Goal: Communication & Community: Connect with others

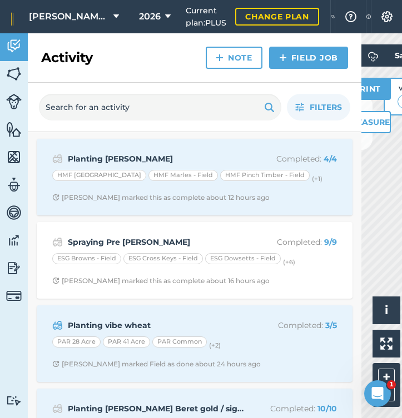
click at [118, 17] on icon at bounding box center [116, 16] width 6 height 13
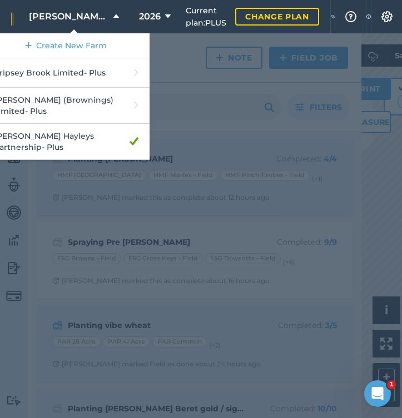
click at [118, 17] on icon at bounding box center [116, 16] width 6 height 13
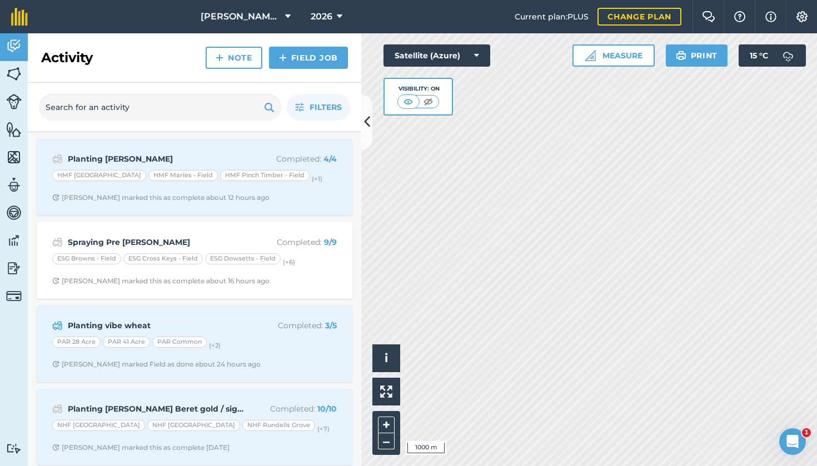
click at [10, 296] on img at bounding box center [14, 296] width 16 height 16
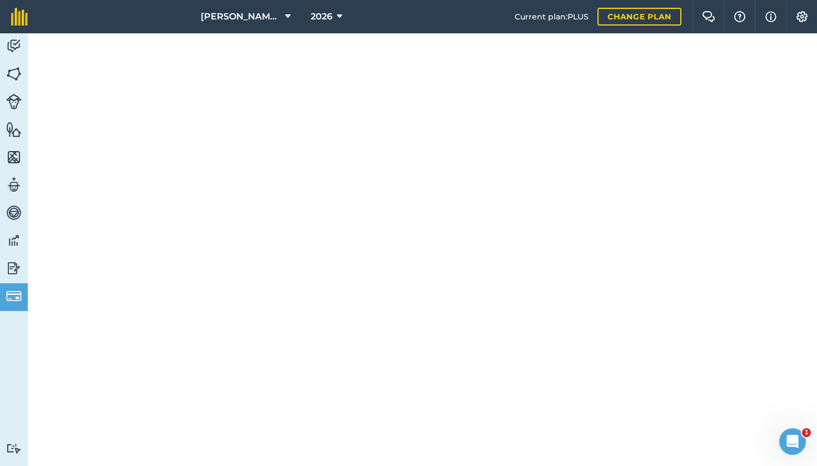
click at [13, 270] on img at bounding box center [14, 268] width 16 height 17
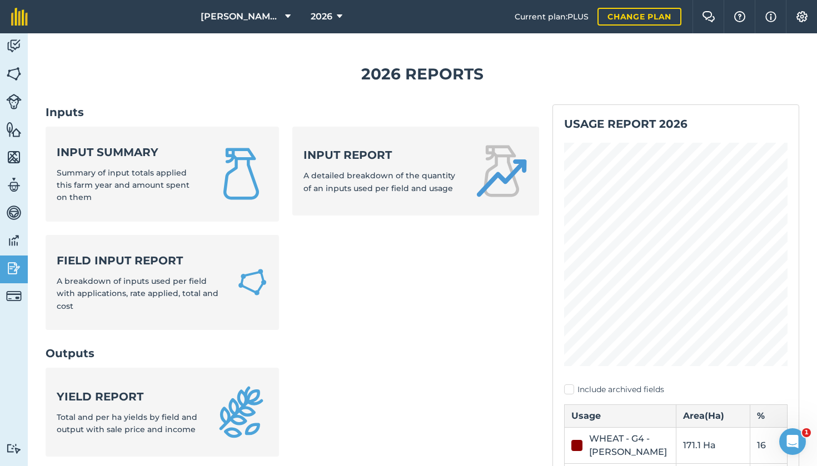
click at [401, 14] on img at bounding box center [801, 16] width 13 height 11
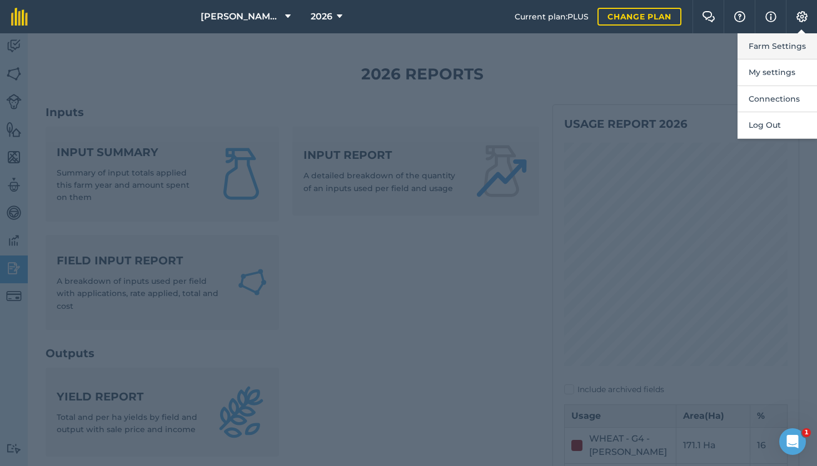
click at [401, 48] on button "Farm Settings" at bounding box center [776, 46] width 79 height 26
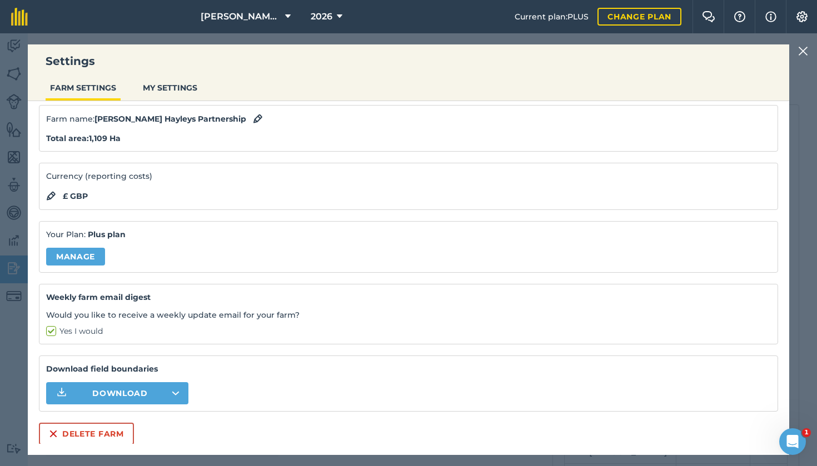
scroll to position [37, 0]
click at [169, 93] on button "MY SETTINGS" at bounding box center [169, 87] width 63 height 21
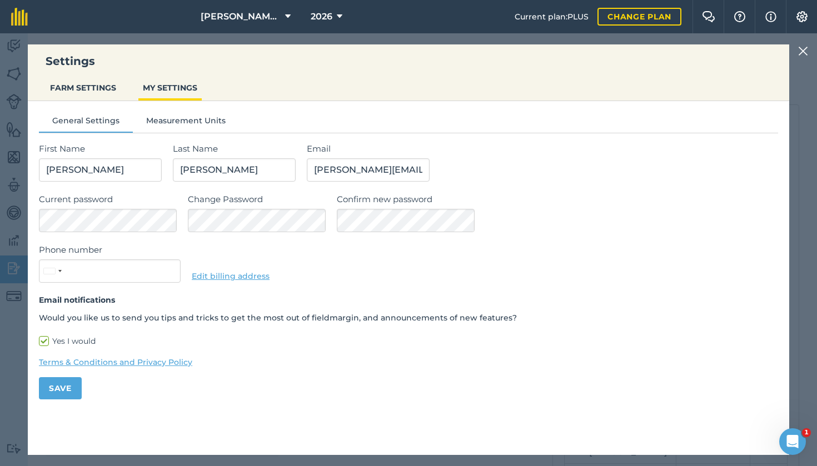
scroll to position [0, 0]
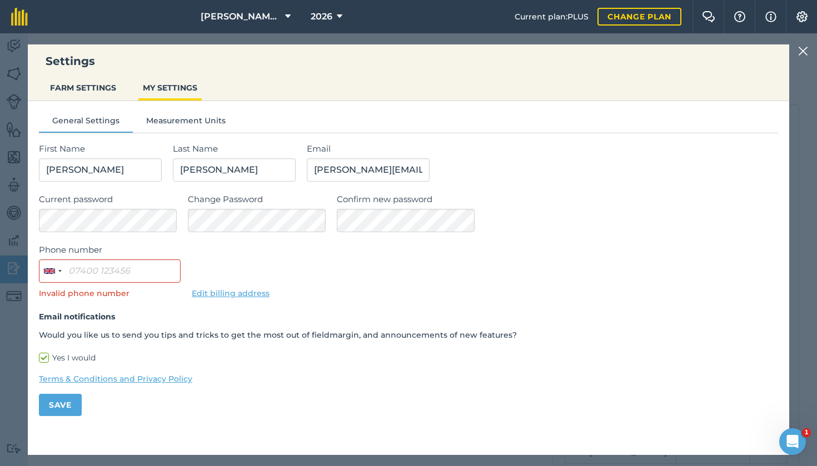
click at [44, 357] on label "Yes I would" at bounding box center [408, 358] width 739 height 12
click at [44, 357] on input "Yes I would" at bounding box center [42, 355] width 7 height 7
checkbox input "false"
click at [89, 91] on button "FARM SETTINGS" at bounding box center [83, 87] width 75 height 21
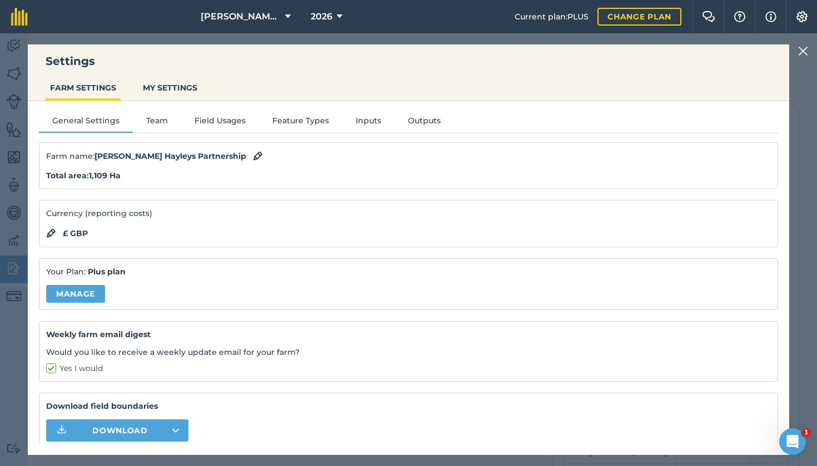
click at [49, 364] on label "Yes I would" at bounding box center [408, 369] width 724 height 12
click at [49, 364] on input "Yes I would" at bounding box center [49, 366] width 7 height 7
checkbox input "false"
click at [162, 86] on button "MY SETTINGS" at bounding box center [169, 87] width 63 height 21
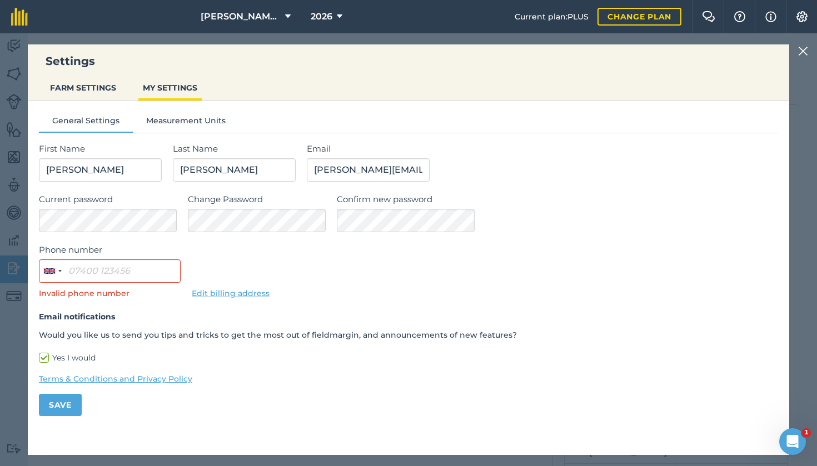
click at [46, 358] on label "Yes I would" at bounding box center [408, 358] width 739 height 12
click at [46, 358] on input "Yes I would" at bounding box center [42, 355] width 7 height 7
checkbox input "false"
click at [54, 399] on button "Save" at bounding box center [60, 405] width 43 height 22
click at [57, 404] on button "Save" at bounding box center [60, 405] width 43 height 22
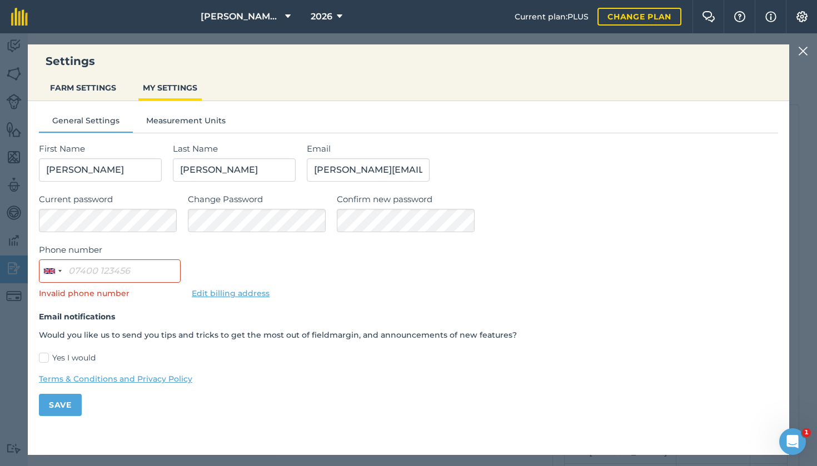
click at [57, 404] on button "Save" at bounding box center [60, 405] width 43 height 22
click at [106, 271] on input "Phone number" at bounding box center [110, 270] width 142 height 23
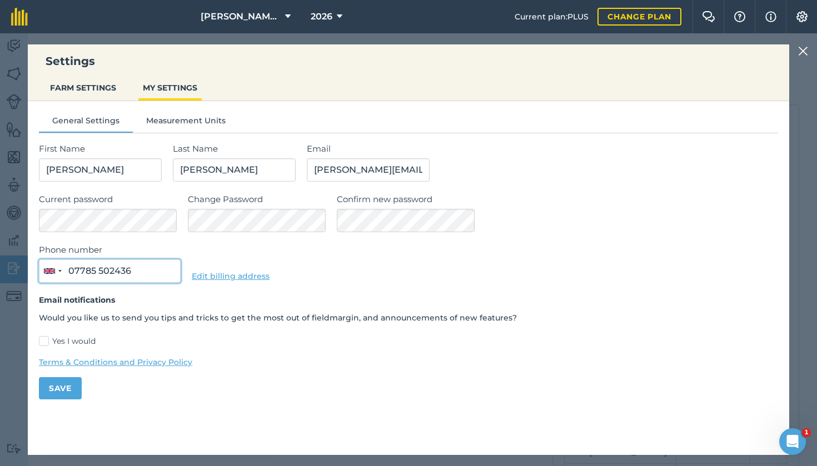
type input "07785 502436"
click at [69, 383] on button "Save" at bounding box center [60, 388] width 43 height 22
click at [12, 234] on div "Settings FARM SETTINGS MY SETTINGS General Settings Measurement Units First Nam…" at bounding box center [408, 249] width 817 height 433
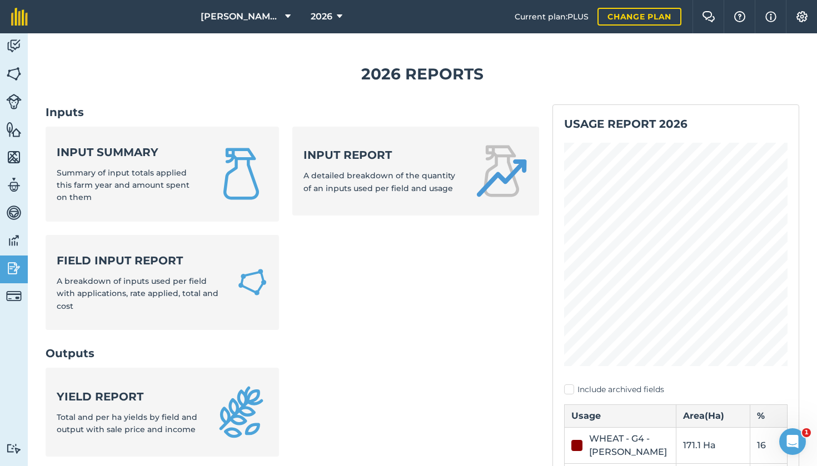
click at [16, 242] on img at bounding box center [14, 240] width 16 height 17
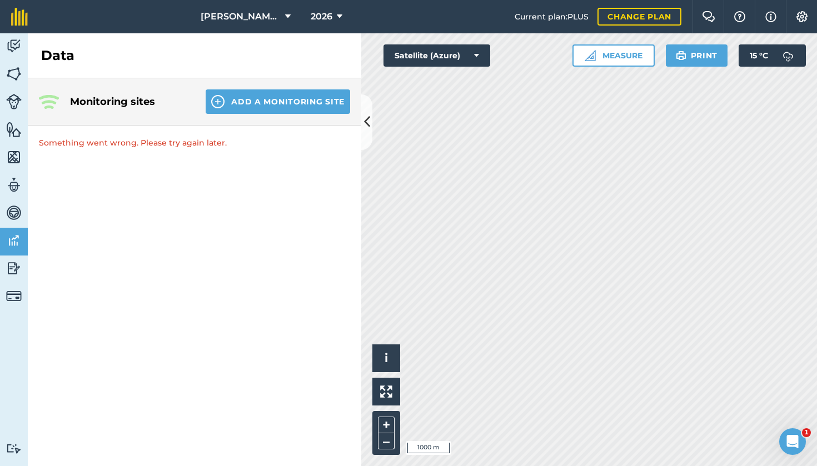
click at [13, 213] on img at bounding box center [14, 212] width 16 height 17
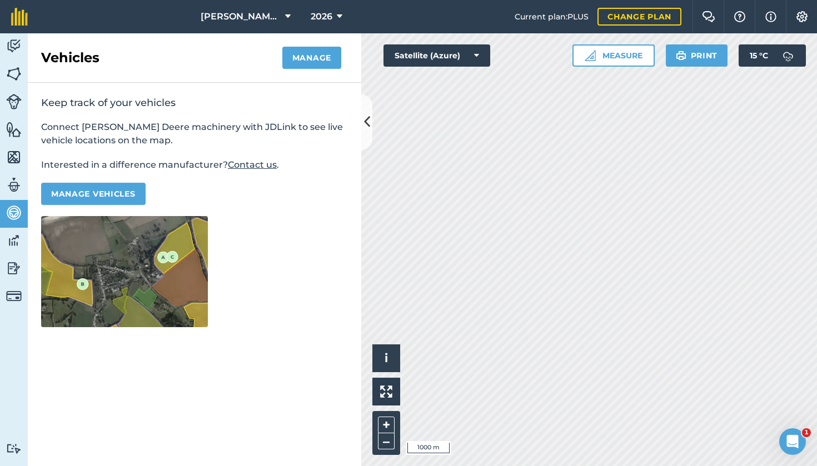
click at [13, 185] on img at bounding box center [14, 185] width 16 height 17
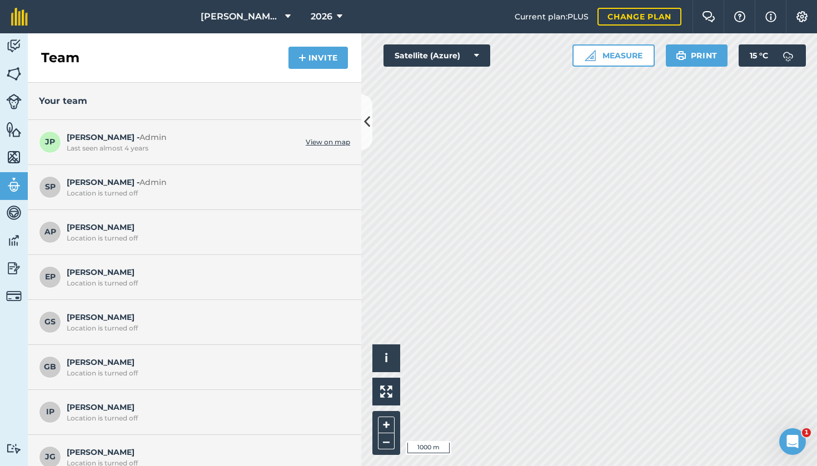
click at [313, 58] on button "Invite" at bounding box center [317, 58] width 59 height 22
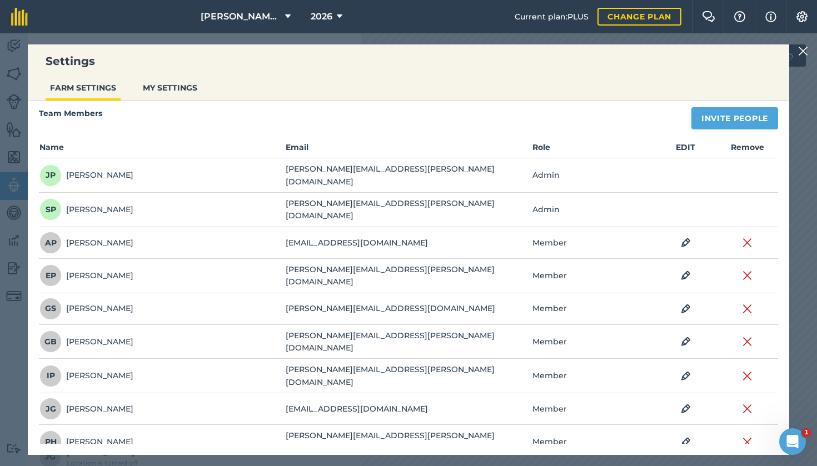
scroll to position [34, 0]
click at [401, 120] on button "Invite People" at bounding box center [734, 119] width 87 height 22
select select "MEMBER"
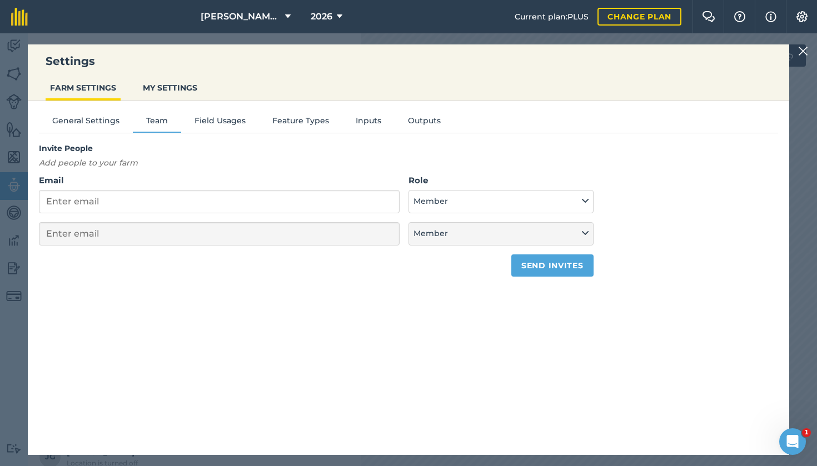
scroll to position [0, 0]
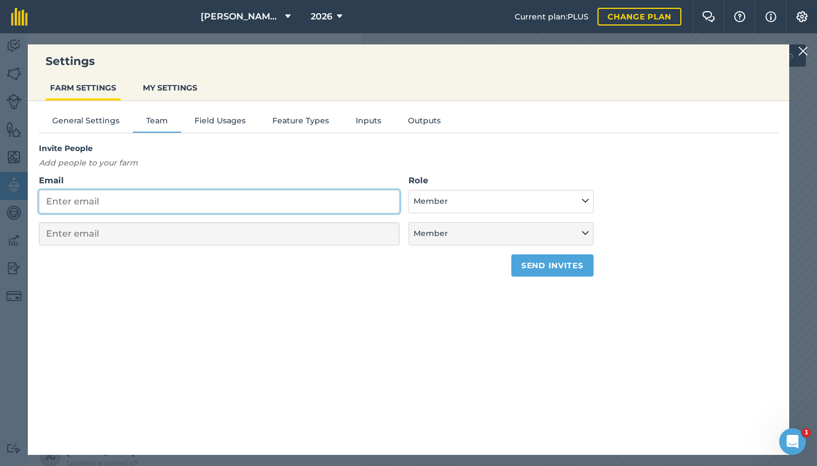
click at [121, 205] on input "Email" at bounding box center [219, 201] width 361 height 23
type input "c"
select select "MEMBER"
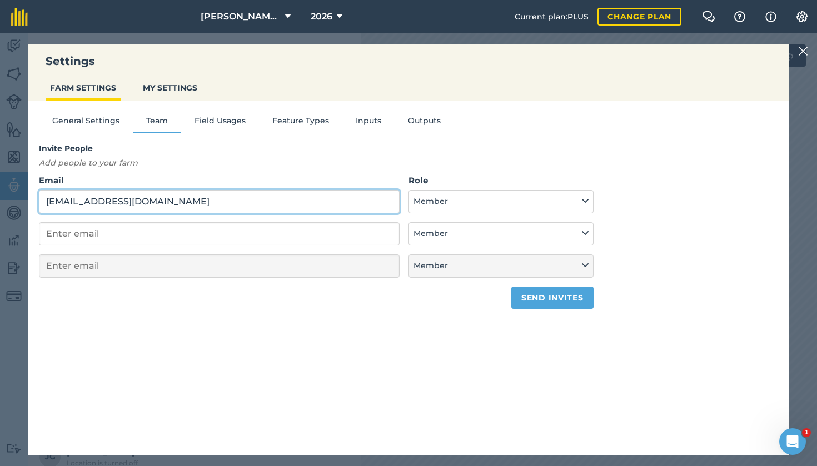
type input "[EMAIL_ADDRESS][DOMAIN_NAME]"
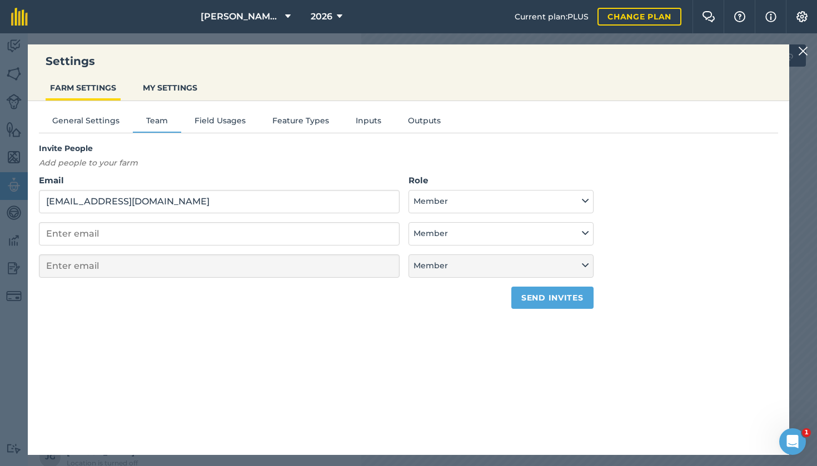
click at [401, 195] on button "Member" at bounding box center [500, 201] width 185 height 23
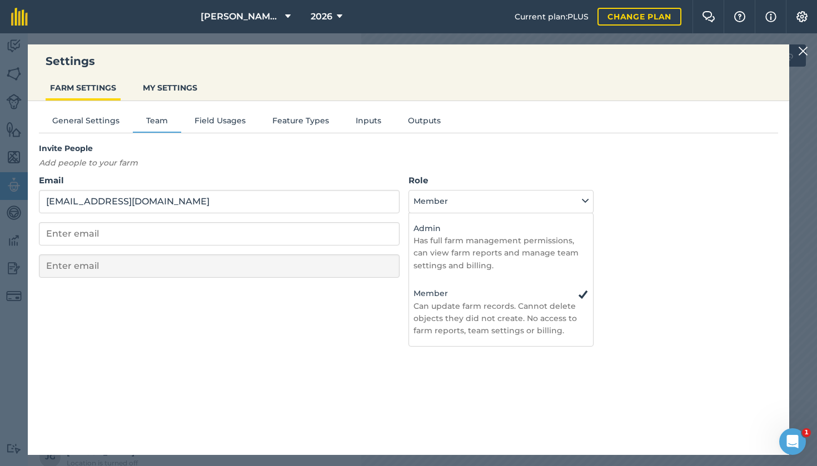
click at [401, 320] on p "Can update farm records. Cannot delete objects they did not create. No access t…" at bounding box center [500, 318] width 175 height 37
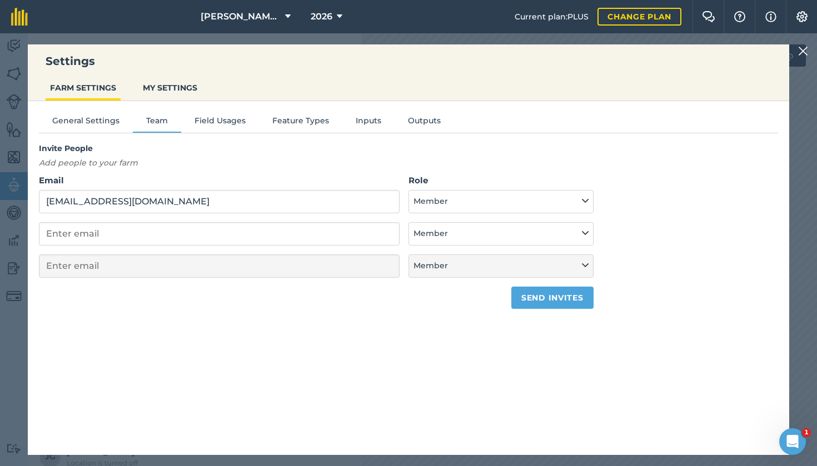
click at [219, 123] on button "Field Usages" at bounding box center [220, 122] width 78 height 17
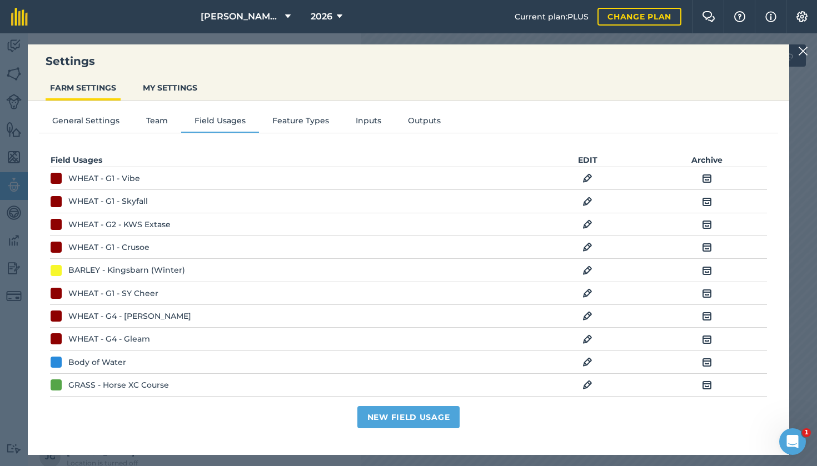
click at [301, 122] on button "Feature Types" at bounding box center [300, 122] width 83 height 17
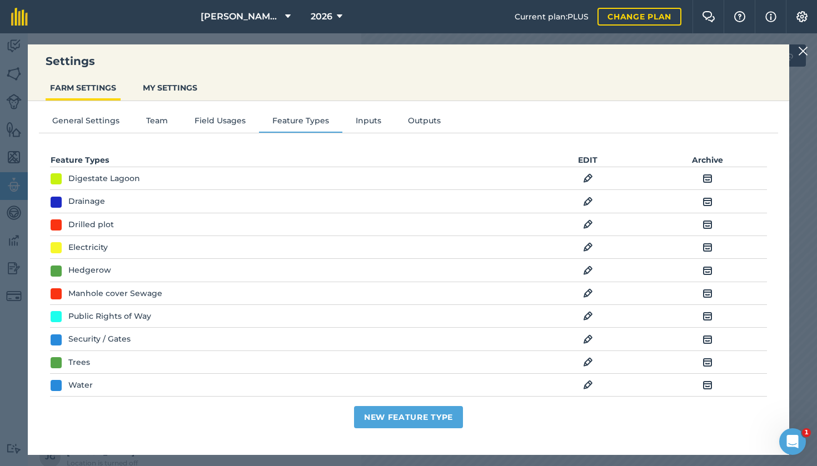
click at [354, 123] on button "Inputs" at bounding box center [368, 122] width 52 height 17
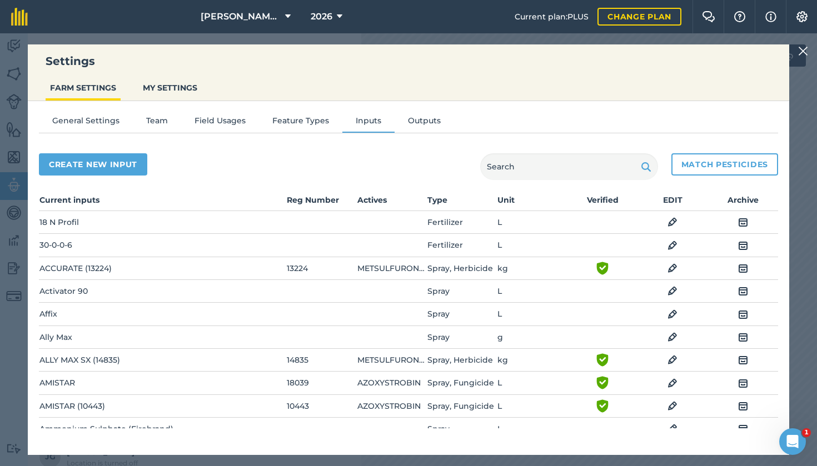
click at [401, 126] on button "Outputs" at bounding box center [423, 122] width 59 height 17
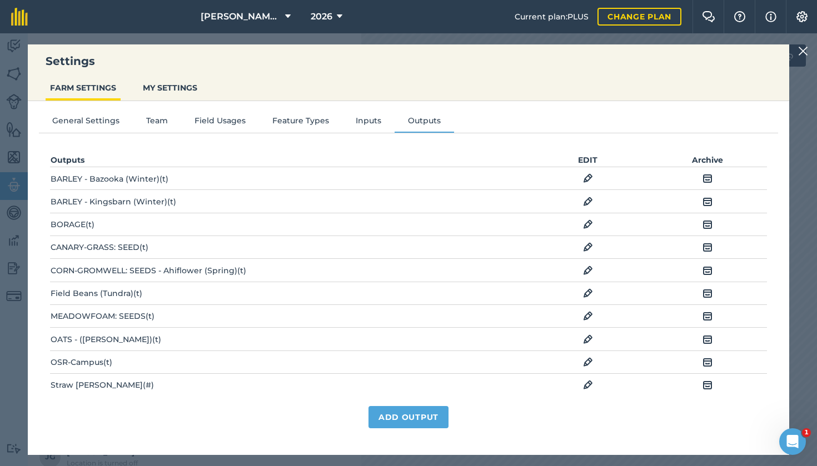
click at [161, 120] on button "Team" at bounding box center [157, 122] width 48 height 17
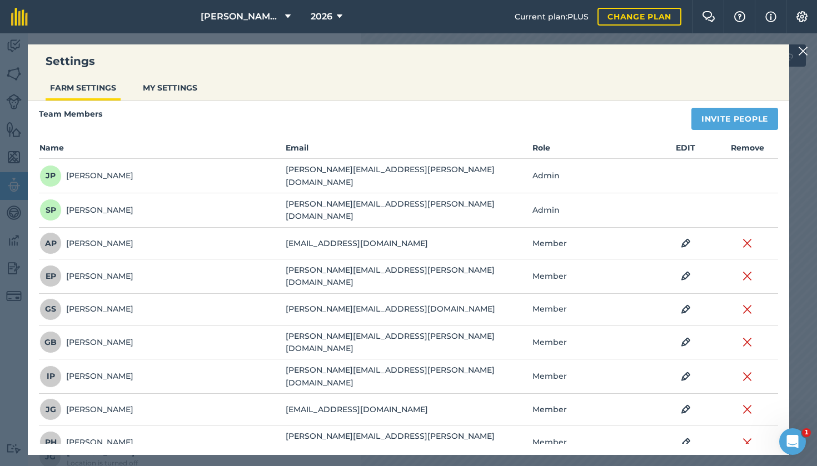
scroll to position [34, 0]
click at [401, 116] on button "Invite People" at bounding box center [734, 119] width 87 height 22
select select "MEMBER"
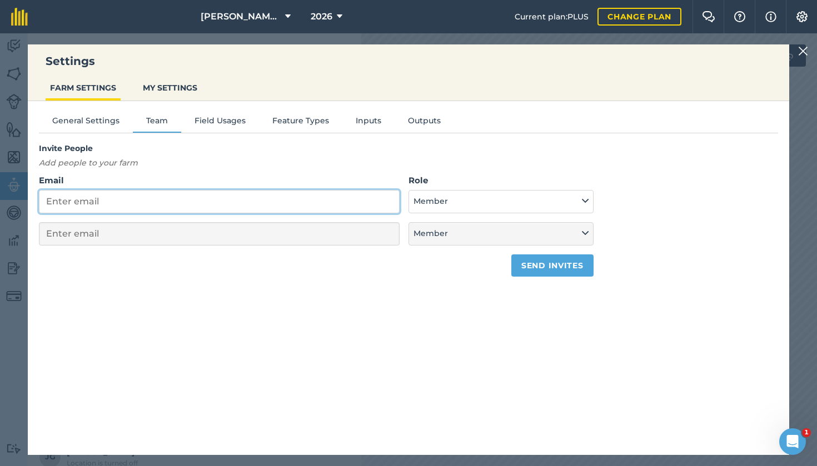
scroll to position [0, 0]
click at [205, 159] on div "Invite People Add people to your farm Email Role Admin - Has full farm manageme…" at bounding box center [316, 209] width 554 height 134
type input "c"
select select "MEMBER"
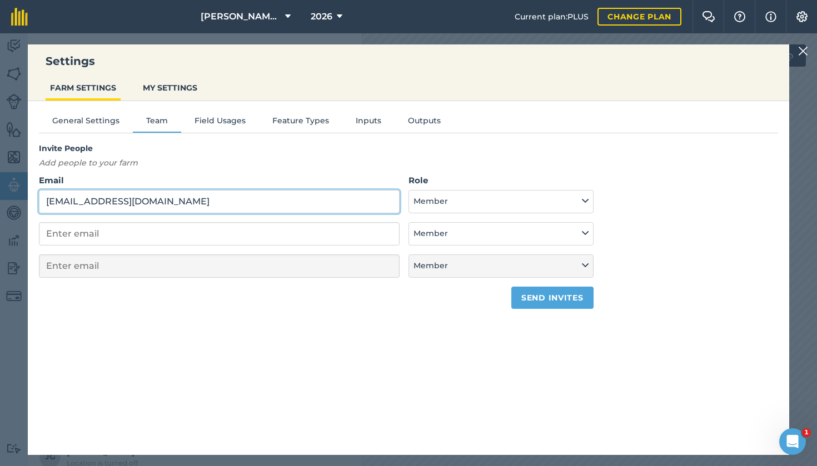
type input "[EMAIL_ADDRESS][DOMAIN_NAME]"
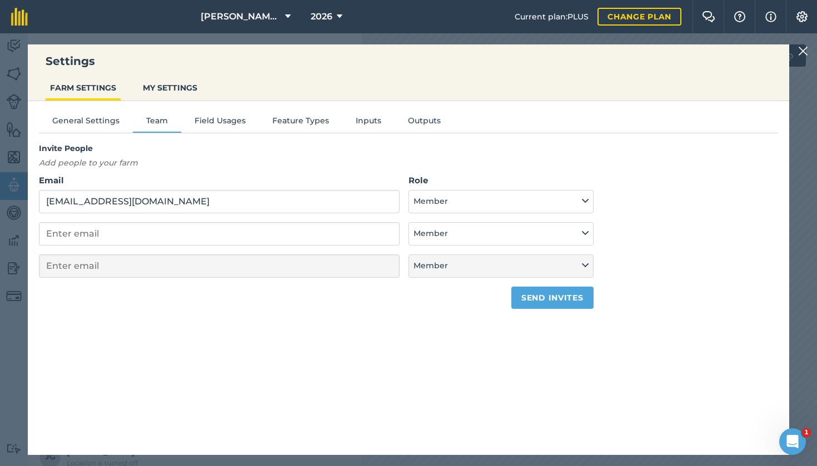
click at [401, 206] on button "Member" at bounding box center [500, 201] width 185 height 23
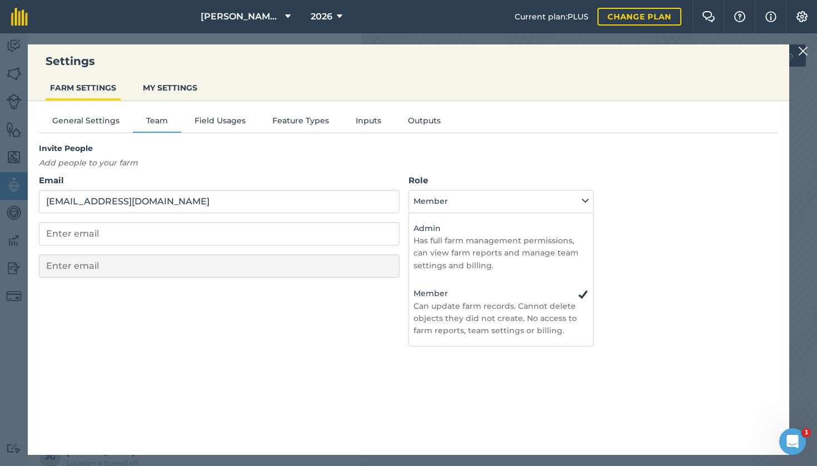
click at [401, 198] on button "Member" at bounding box center [500, 201] width 185 height 23
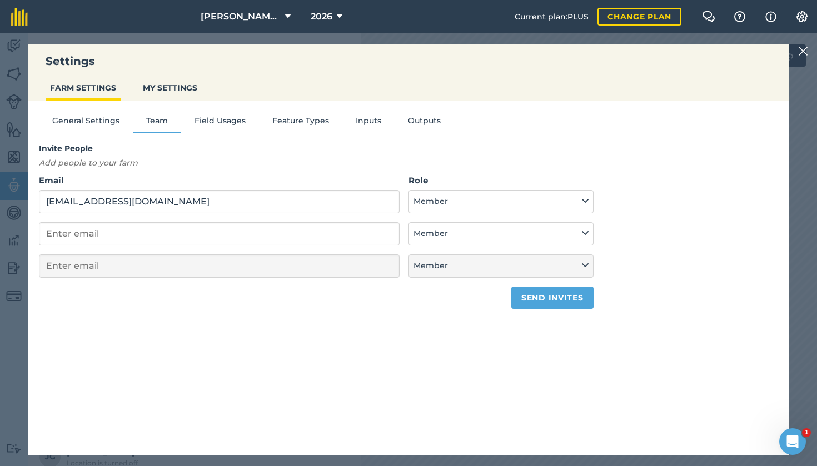
click at [401, 298] on button "Send invites" at bounding box center [552, 298] width 82 height 22
